Goal: Find specific page/section: Find specific page/section

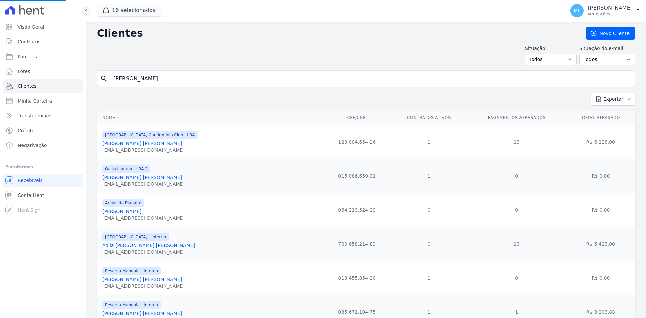
click at [239, 79] on input "[PERSON_NAME]" at bounding box center [370, 78] width 523 height 13
click at [239, 79] on input "search" at bounding box center [370, 78] width 523 height 13
type input "[PERSON_NAME]"
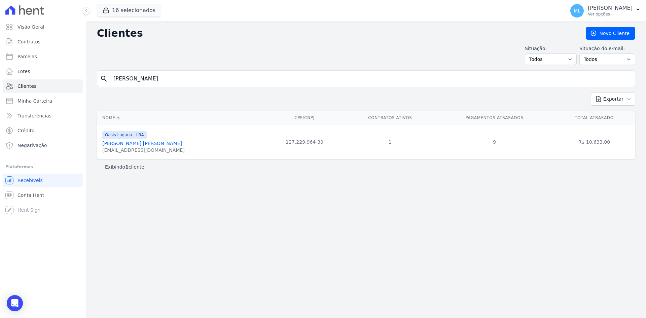
click at [127, 140] on div "Oasis Laguna - LBA [PERSON_NAME] [PERSON_NAME] [EMAIL_ADDRESS][DOMAIN_NAME]" at bounding box center [143, 142] width 82 height 23
click at [143, 143] on link "[PERSON_NAME] [PERSON_NAME]" at bounding box center [142, 143] width 80 height 5
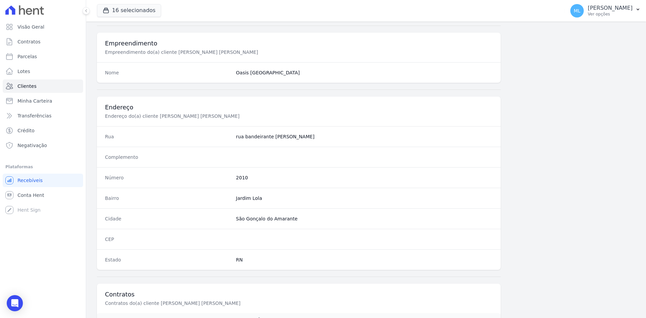
scroll to position [312, 0]
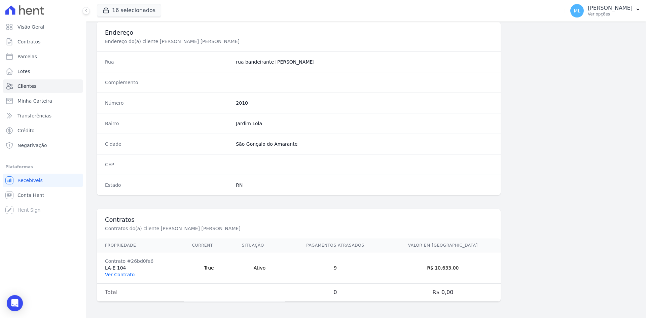
click at [125, 273] on link "Ver Contrato" at bounding box center [120, 274] width 30 height 5
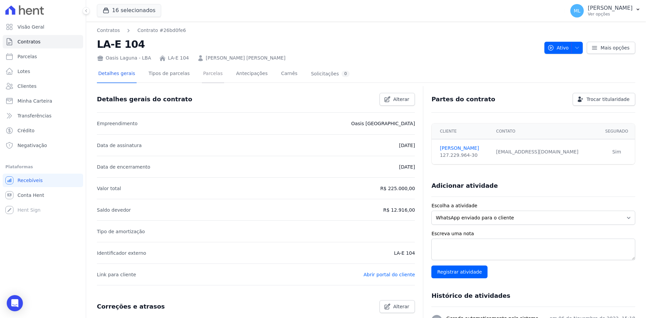
click at [205, 75] on link "Parcelas" at bounding box center [213, 74] width 22 height 18
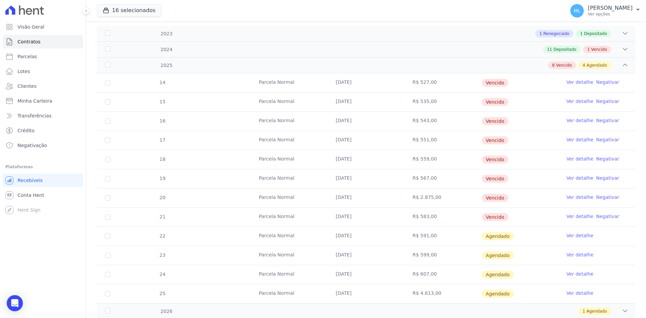
scroll to position [101, 0]
